Goal: Communication & Community: Participate in discussion

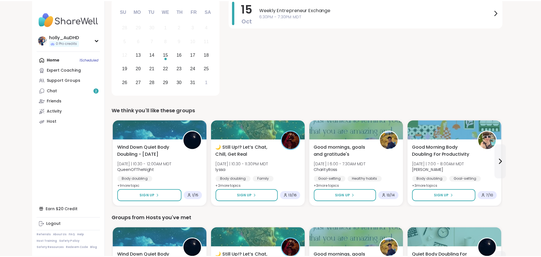
scroll to position [84, 0]
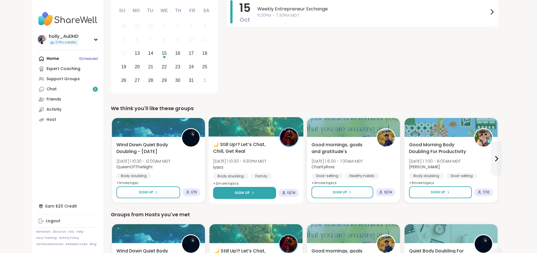
click at [235, 195] on span "Sign Up" at bounding box center [242, 192] width 15 height 5
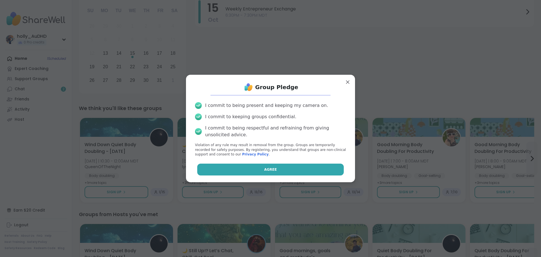
click at [239, 175] on button "Agree" at bounding box center [270, 169] width 147 height 12
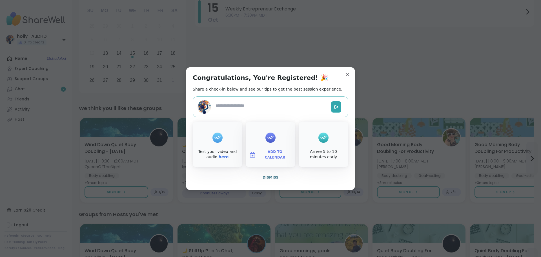
type textarea "*"
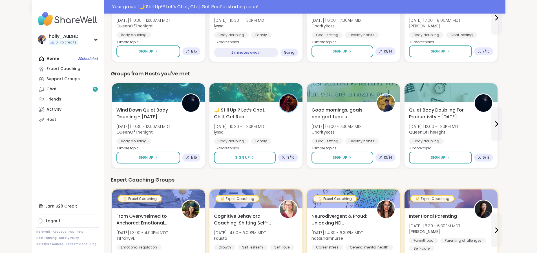
scroll to position [239, 0]
click at [47, 94] on link "Chat 2" at bounding box center [67, 89] width 63 height 10
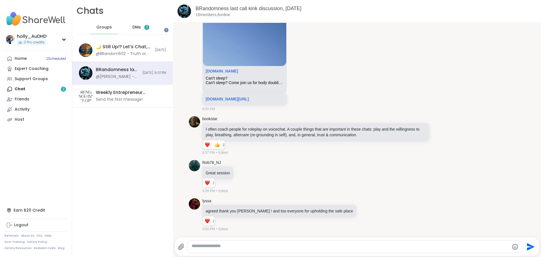
click at [148, 29] on span "2" at bounding box center [147, 27] width 2 height 5
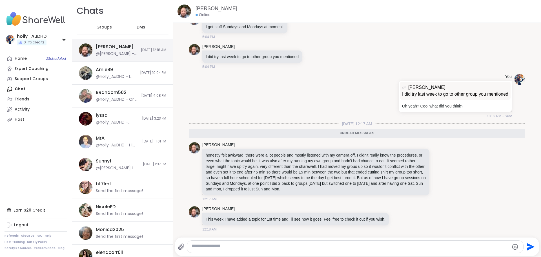
click at [135, 60] on div "[PERSON_NAME] @[PERSON_NAME] - This week I have added a topic for 1st time and …" at bounding box center [122, 50] width 101 height 23
click at [401, 216] on icon at bounding box center [398, 219] width 5 height 6
click at [344, 207] on div "Select Reaction: Thumbs up" at bounding box center [341, 209] width 5 height 5
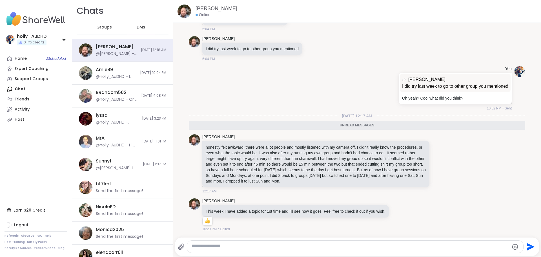
click at [221, 247] on textarea "Type your message" at bounding box center [351, 246] width 318 height 7
click at [222, 246] on textarea "Type your message" at bounding box center [351, 246] width 318 height 7
click at [234, 245] on textarea "Type your message" at bounding box center [351, 246] width 318 height 7
type textarea "**********"
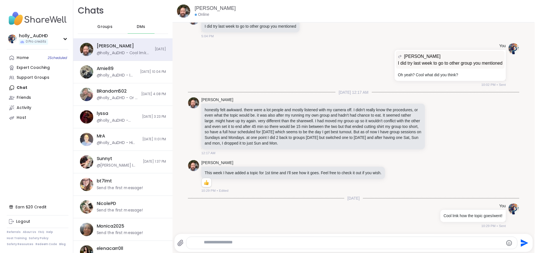
scroll to position [4295, 0]
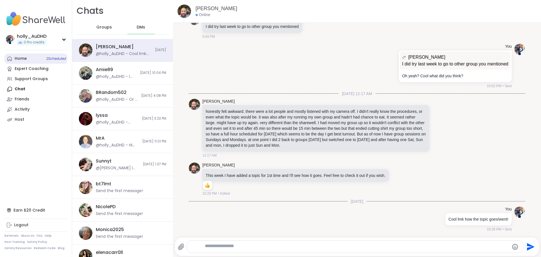
click at [21, 61] on div "Home 2 Scheduled" at bounding box center [21, 59] width 12 height 6
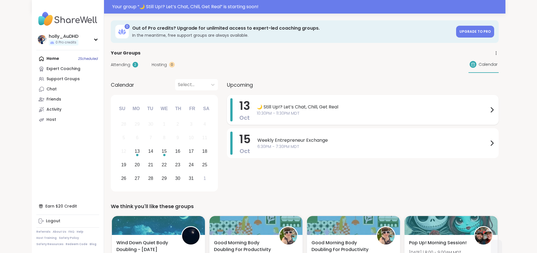
click at [299, 110] on span "🌙 Still Up!? Let’s Chat, Chill, Get Real" at bounding box center [373, 106] width 232 height 7
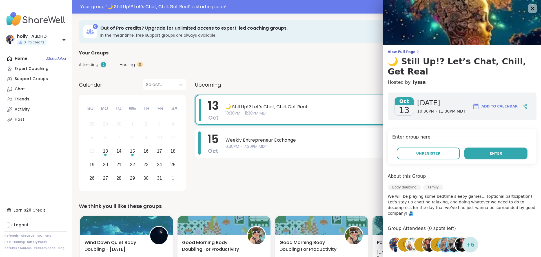
click at [492, 156] on span "Enter" at bounding box center [496, 153] width 12 height 5
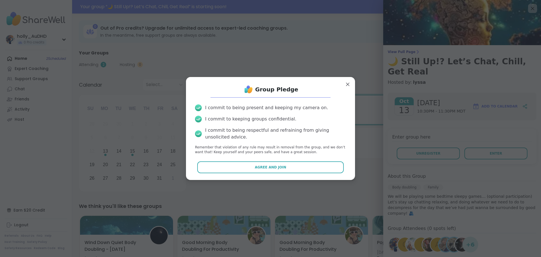
click at [270, 170] on span "Agree and Join" at bounding box center [271, 167] width 32 height 5
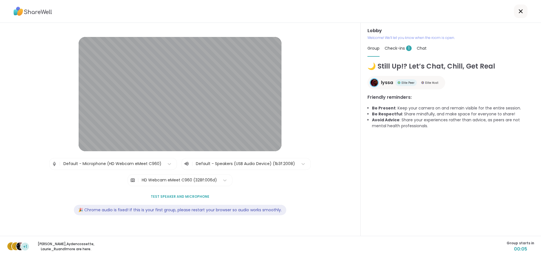
click at [397, 51] on span "Check-ins 1" at bounding box center [398, 48] width 27 height 6
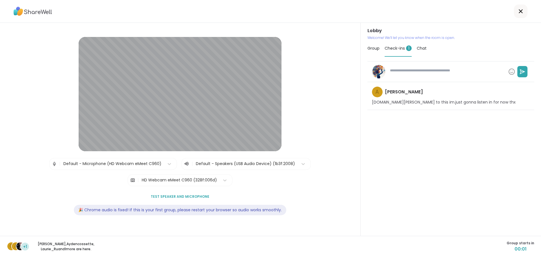
click at [373, 51] on span "Group" at bounding box center [374, 48] width 12 height 6
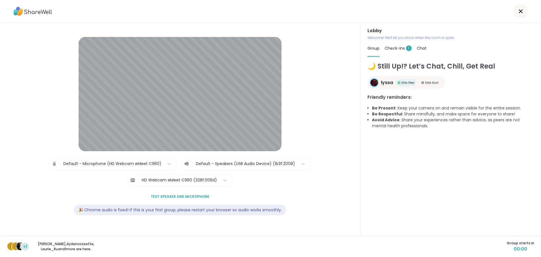
click at [400, 51] on span "Check-ins 1" at bounding box center [398, 48] width 27 height 6
type textarea "*"
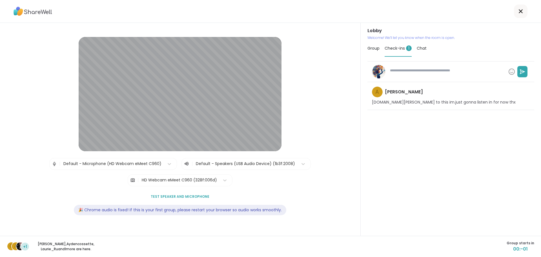
click at [373, 51] on span "Group" at bounding box center [374, 48] width 12 height 6
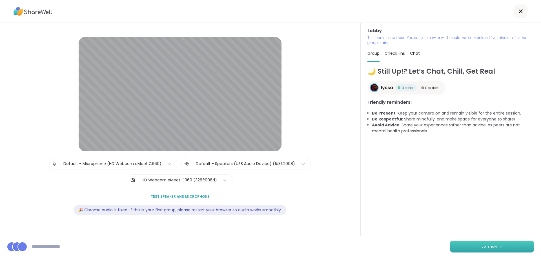
click at [482, 245] on span "Join now" at bounding box center [490, 246] width 16 height 5
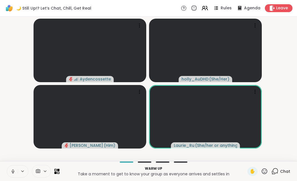
click at [271, 167] on icon at bounding box center [274, 170] width 7 height 7
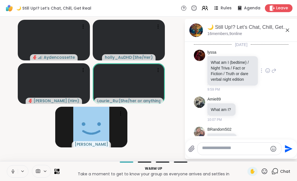
click at [265, 73] on icon at bounding box center [267, 71] width 5 height 6
click at [253, 64] on div "Select Reaction: Thumbs up" at bounding box center [255, 61] width 5 height 5
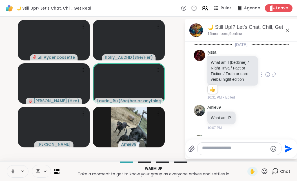
click at [265, 77] on icon at bounding box center [267, 75] width 5 height 6
click at [269, 62] on div "lyssa What am I (bedtime) / Night Triva / Fact or Fiction / Truth or dare verba…" at bounding box center [241, 75] width 69 height 50
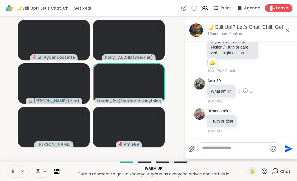
scroll to position [98, 0]
click at [222, 145] on textarea "Type your message" at bounding box center [235, 148] width 66 height 7
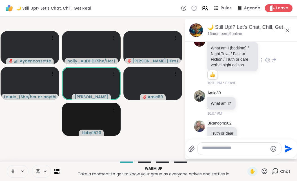
scroll to position [13, 0]
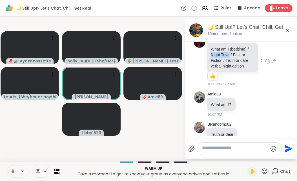
drag, startPoint x: 227, startPoint y: 78, endPoint x: 208, endPoint y: 79, distance: 19.2
click at [208, 72] on div "What am I (bedtime) / Night Triva / Fact or Fiction / Truth or dare verbal nigh…" at bounding box center [232, 57] width 50 height 29
copy p "Night Triva"
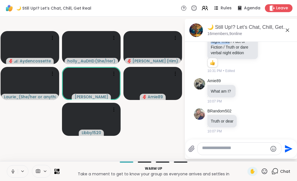
scroll to position [1, 0]
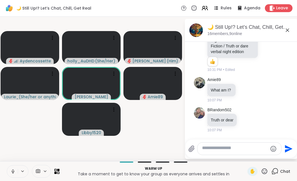
click at [210, 145] on textarea "Type your message" at bounding box center [235, 148] width 66 height 7
paste textarea "**********"
type textarea "**********"
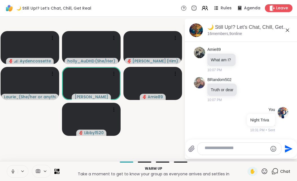
scroll to position [135, 0]
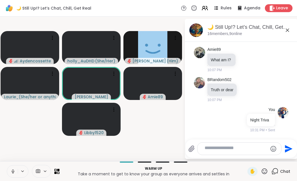
click at [16, 169] on icon at bounding box center [12, 171] width 5 height 5
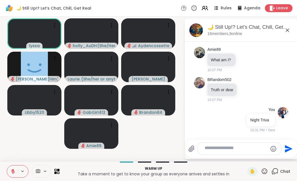
click at [28, 169] on button at bounding box center [23, 171] width 10 height 5
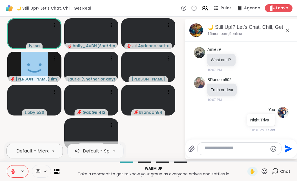
click at [56, 148] on icon at bounding box center [53, 150] width 5 height 5
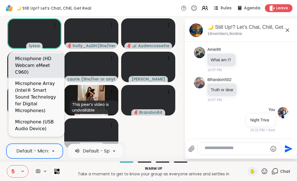
click at [37, 68] on div "Microphone (HD Webcam eMeet C960)" at bounding box center [37, 65] width 45 height 20
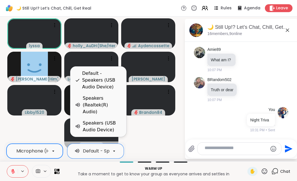
scroll to position [0, 73]
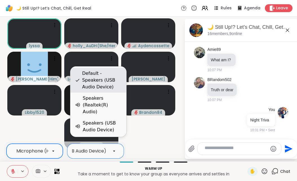
click at [106, 74] on div "Default - Speakers (USB Audio Device)" at bounding box center [101, 80] width 39 height 20
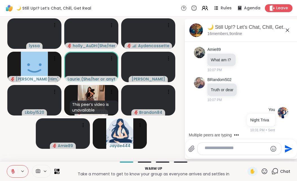
click at [243, 145] on textarea "Type your message" at bounding box center [235, 148] width 61 height 7
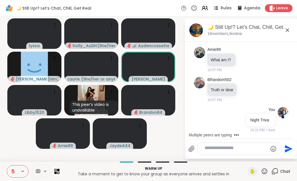
scroll to position [172, 0]
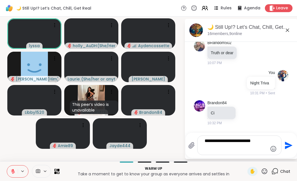
type textarea "**********"
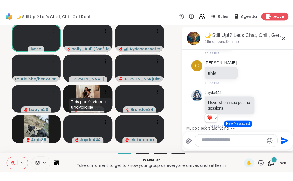
scroll to position [268, 0]
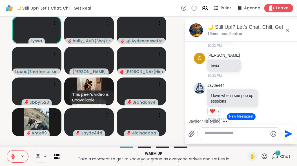
click at [276, 11] on span "Leave" at bounding box center [282, 8] width 12 height 6
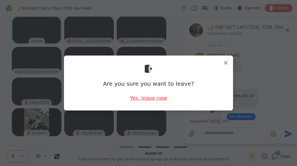
click at [143, 97] on div "Yes, leave now" at bounding box center [148, 97] width 37 height 7
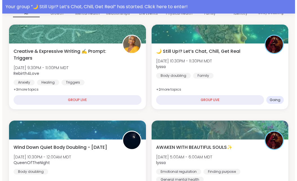
scroll to position [84, 0]
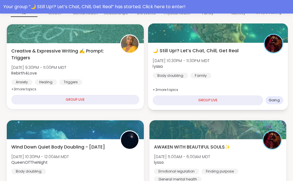
click at [180, 54] on span "🌙 Still Up!? Let’s Chat, Chill, Get Real" at bounding box center [195, 50] width 86 height 7
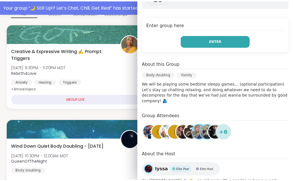
scroll to position [113, 0]
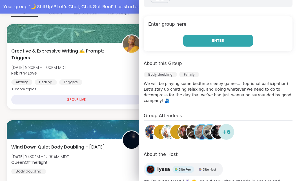
click at [212, 43] on span "Enter" at bounding box center [218, 40] width 12 height 5
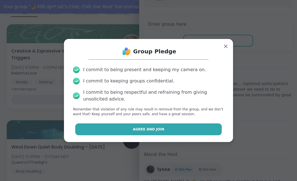
click at [149, 132] on span "Agree and Join" at bounding box center [149, 129] width 32 height 5
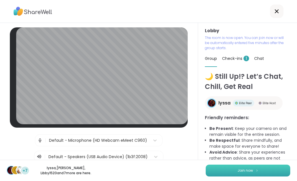
click at [247, 171] on span "Join now" at bounding box center [246, 170] width 16 height 5
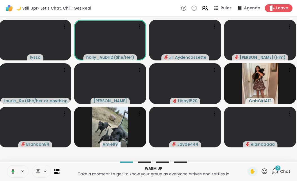
click at [28, 169] on button at bounding box center [23, 171] width 10 height 5
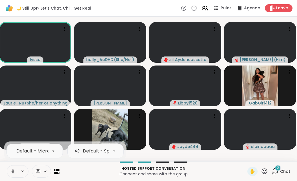
click at [117, 149] on icon at bounding box center [114, 150] width 5 height 5
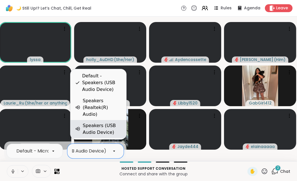
click at [105, 127] on div "Speakers (USB Audio Device)" at bounding box center [102, 129] width 39 height 14
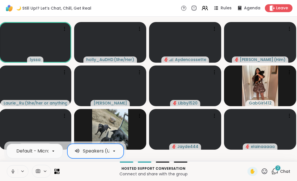
click at [115, 150] on icon at bounding box center [114, 150] width 2 height 1
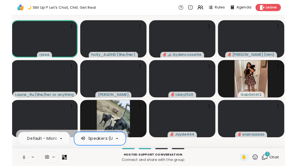
scroll to position [0, 47]
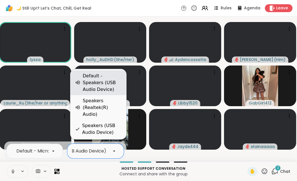
click at [103, 79] on div "Default - Speakers (USB Audio Device)" at bounding box center [102, 82] width 39 height 20
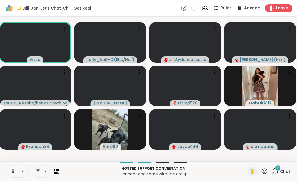
click at [87, 171] on p "Connect and share with the group" at bounding box center [153, 174] width 181 height 6
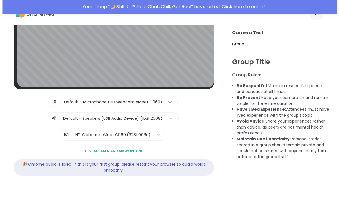
scroll to position [14, 0]
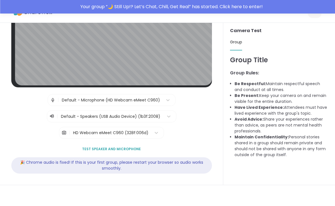
click at [94, 147] on span "Test speaker and microphone" at bounding box center [111, 149] width 59 height 5
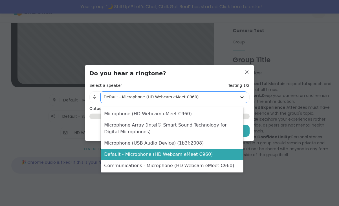
click at [239, 97] on icon at bounding box center [242, 97] width 6 height 6
click at [198, 83] on div "Select a speaker Testing 1/2" at bounding box center [169, 86] width 160 height 6
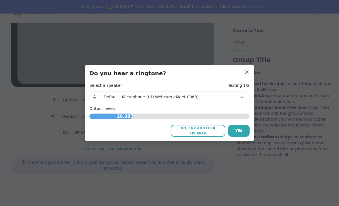
click at [239, 95] on icon at bounding box center [242, 97] width 6 height 6
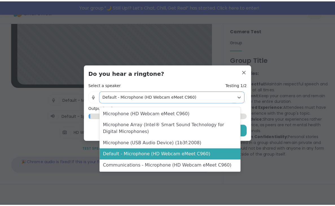
scroll to position [0, 0]
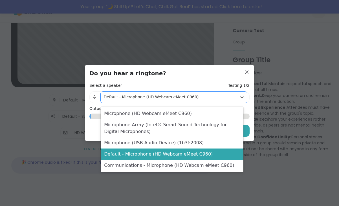
click at [178, 75] on div "Do you hear a ringtone? Select a speaker Testing 1/2 | 5 results available. Use…" at bounding box center [169, 102] width 160 height 67
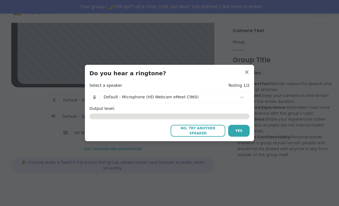
click at [197, 136] on span "No, try another speaker" at bounding box center [197, 131] width 49 height 10
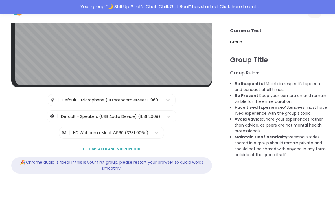
click at [38, 159] on div "🎉 Chrome audio is fixed! If this is your first group, please restart your brows…" at bounding box center [111, 165] width 200 height 16
click at [123, 162] on div "🎉 Chrome audio is fixed! If this is your first group, please restart your brows…" at bounding box center [111, 165] width 200 height 16
